Goal: Task Accomplishment & Management: Manage account settings

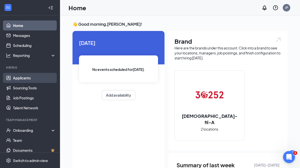
click at [27, 77] on link "Applicants" at bounding box center [34, 78] width 43 height 10
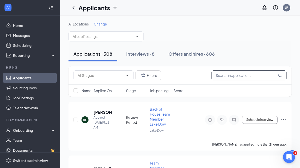
click at [245, 77] on input "text" at bounding box center [249, 76] width 75 height 10
type input "j"
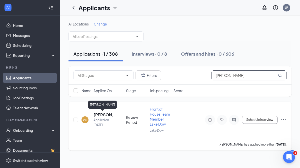
type input "[PERSON_NAME]"
click at [101, 117] on h5 "[PERSON_NAME]" at bounding box center [103, 115] width 19 height 6
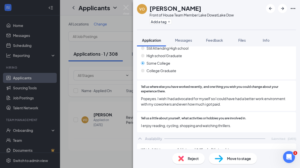
scroll to position [215, 0]
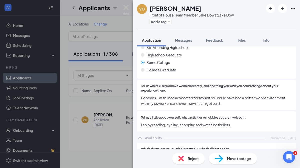
click at [241, 163] on div "Move to stage" at bounding box center [233, 158] width 48 height 11
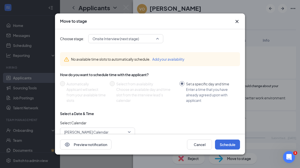
click at [133, 37] on span "Onsite Interview (next stage)" at bounding box center [116, 39] width 47 height 8
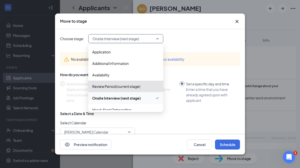
scroll to position [6, 0]
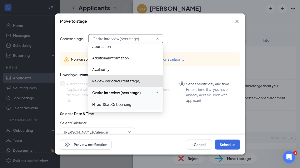
click at [110, 103] on span "Hired: Start Onboarding" at bounding box center [111, 105] width 39 height 6
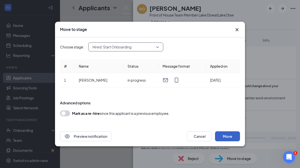
click at [230, 138] on button "Move" at bounding box center [227, 137] width 25 height 10
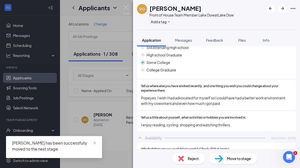
click at [130, 7] on div "[PERSON_NAME] Front of House Team Member Lake Dow at [GEOGRAPHIC_DATA] Add a ta…" at bounding box center [150, 84] width 300 height 168
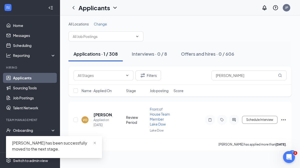
click at [124, 10] on div "Applicants JP" at bounding box center [180, 8] width 240 height 16
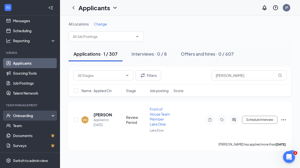
click at [37, 118] on div "Onboarding" at bounding box center [32, 115] width 39 height 5
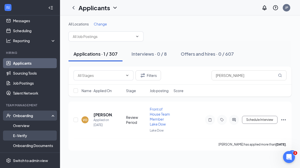
click at [35, 132] on link "E-Verify" at bounding box center [34, 136] width 43 height 10
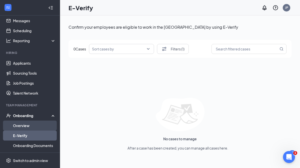
click at [30, 122] on link "Overview" at bounding box center [34, 126] width 43 height 10
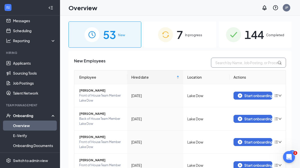
click at [241, 65] on input "text" at bounding box center [248, 63] width 75 height 10
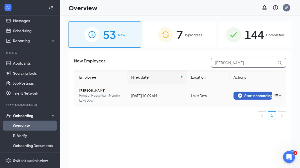
type input "[PERSON_NAME]"
click at [247, 96] on div "Start onboarding" at bounding box center [253, 96] width 30 height 5
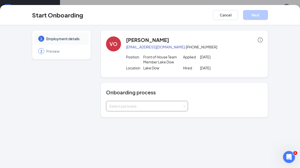
click at [134, 109] on div "Select a process" at bounding box center [147, 106] width 76 height 10
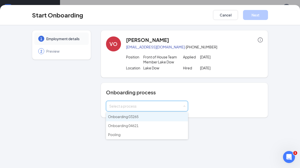
click at [144, 119] on li "Onboarding 03265" at bounding box center [147, 117] width 82 height 9
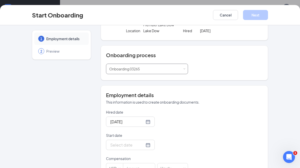
scroll to position [38, 0]
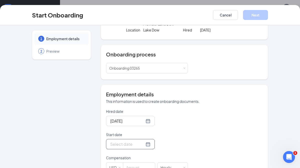
click at [142, 143] on div at bounding box center [130, 144] width 40 height 6
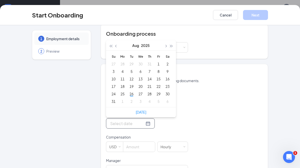
scroll to position [58, 0]
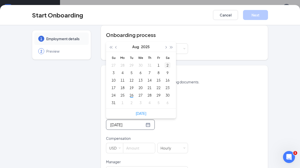
type input "[DATE]"
click at [167, 49] on button "button" at bounding box center [166, 47] width 6 height 10
type input "[DATE]"
click at [122, 73] on div "8" at bounding box center [123, 73] width 6 height 6
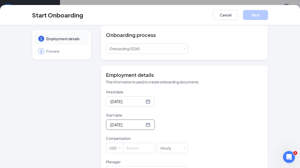
click at [141, 155] on form "Hired date [DATE] Start date [DATE] [DATE] Su Mo Tu We Th Fr Sa 31 1 2 3 4 5 6 …" at bounding box center [147, 134] width 82 height 88
click at [142, 150] on input at bounding box center [139, 148] width 32 height 10
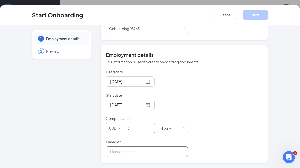
type input "13"
click at [153, 152] on input "Manager" at bounding box center [147, 152] width 82 height 11
type input "[PERSON_NAME]"
click at [261, 15] on button "Next" at bounding box center [255, 15] width 25 height 10
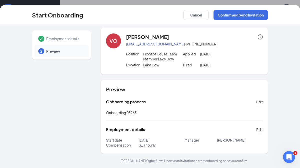
scroll to position [3, 0]
click at [247, 17] on button "Confirm and Send Invitation" at bounding box center [241, 15] width 55 height 10
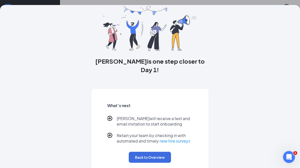
scroll to position [0, 0]
